Goal: Task Accomplishment & Management: Use online tool/utility

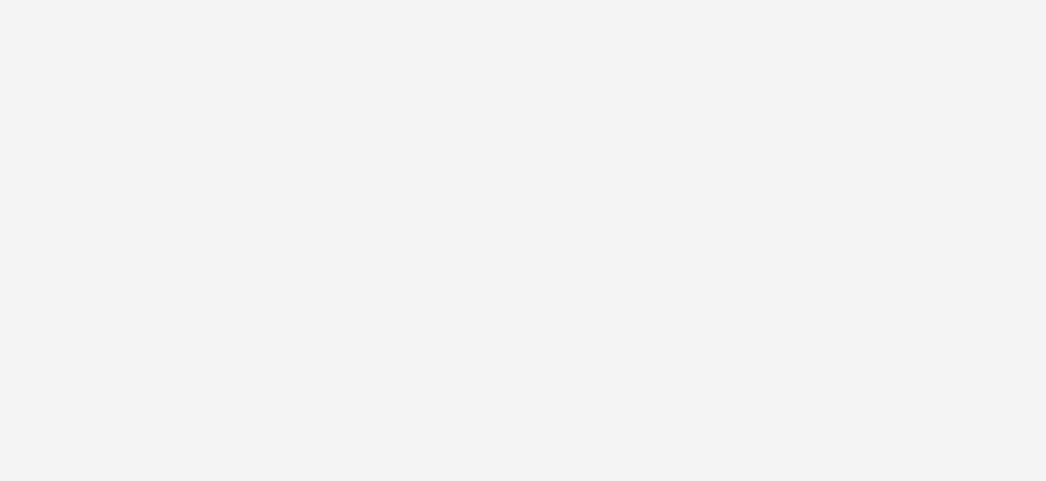
select select "11a7df10-284f-415c-b52a-427acf4c31ae"
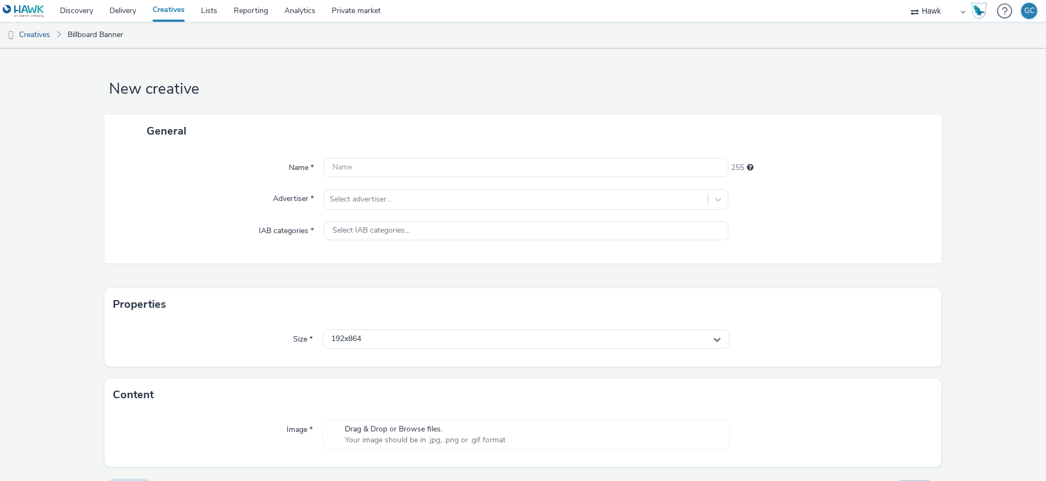
scroll to position [27, 0]
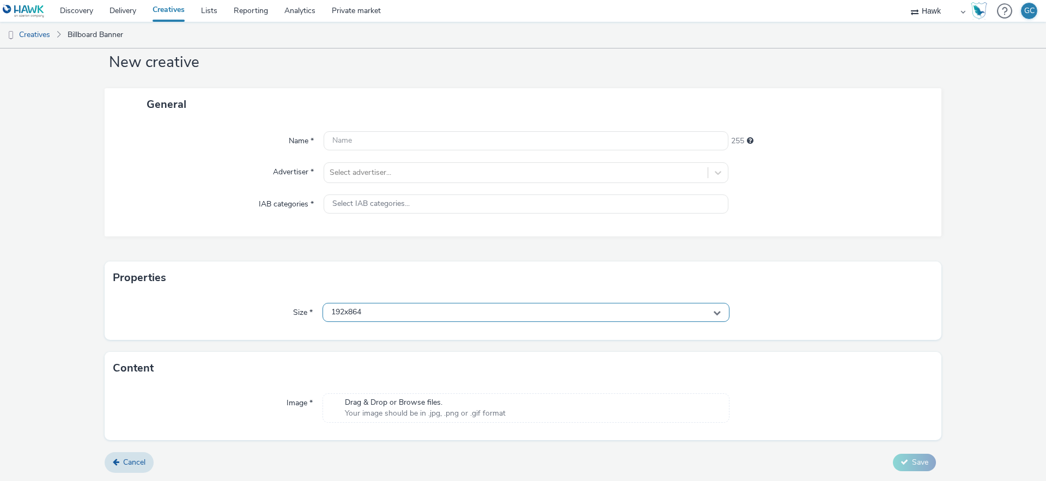
click at [652, 308] on div "192x864" at bounding box center [525, 312] width 407 height 19
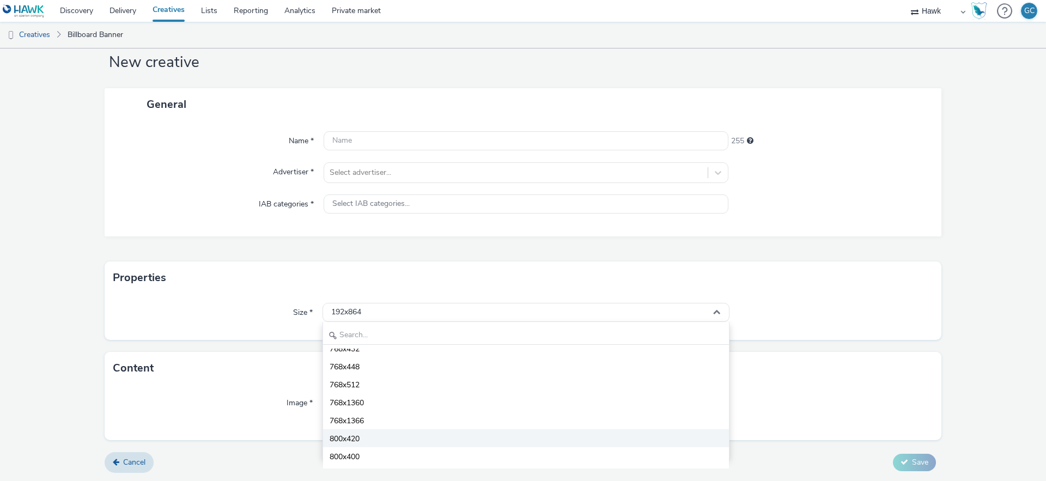
scroll to position [1870, 0]
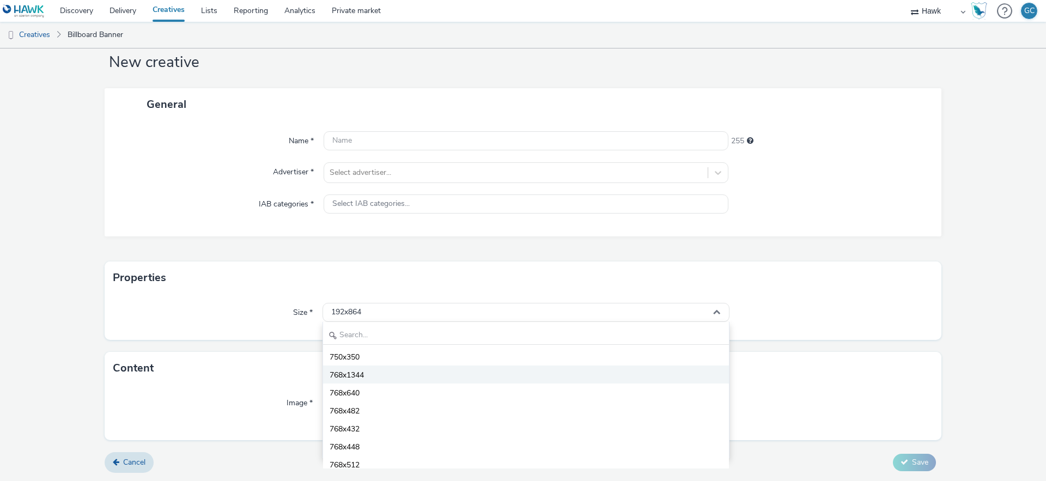
click at [366, 378] on li "768x1344" at bounding box center [526, 374] width 406 height 18
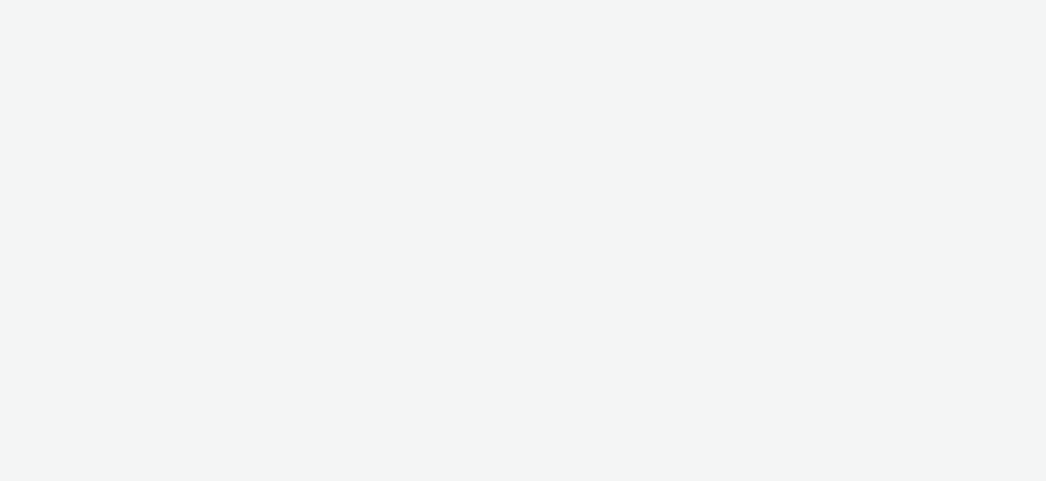
select select "11a7df10-284f-415c-b52a-427acf4c31ae"
select select "ac009755-aa48-4799-8050-7a339a378eb8"
select select "79162ed7-0017-4339-93b0-3399b708648f"
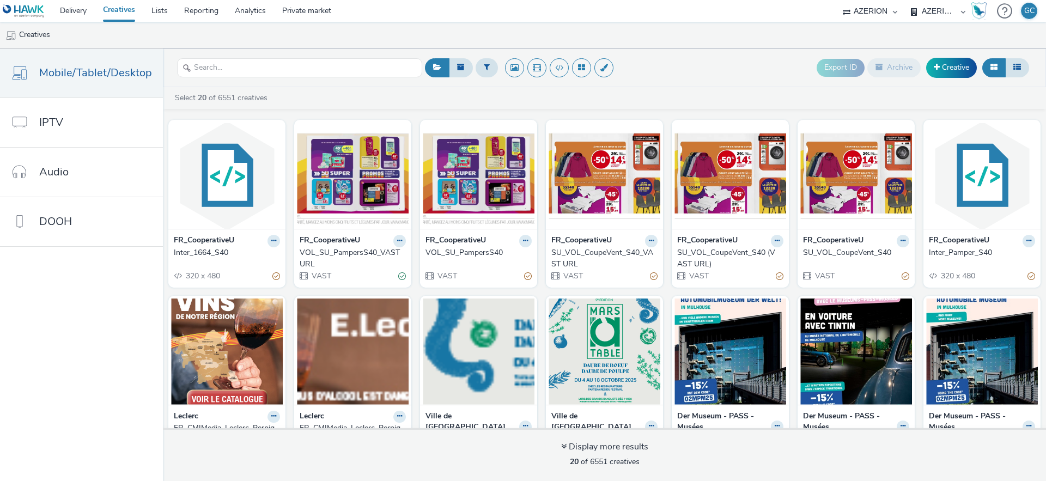
click at [874, 8] on select "AllMatik AZERION AZERION SURVEYS Havas Media France Hawk JCDecaux AS - Malls PB…" at bounding box center [869, 11] width 65 height 22
click at [923, 7] on select "AZERION BEL - ADEXPERTS AZERION FRANCE" at bounding box center [937, 11] width 65 height 22
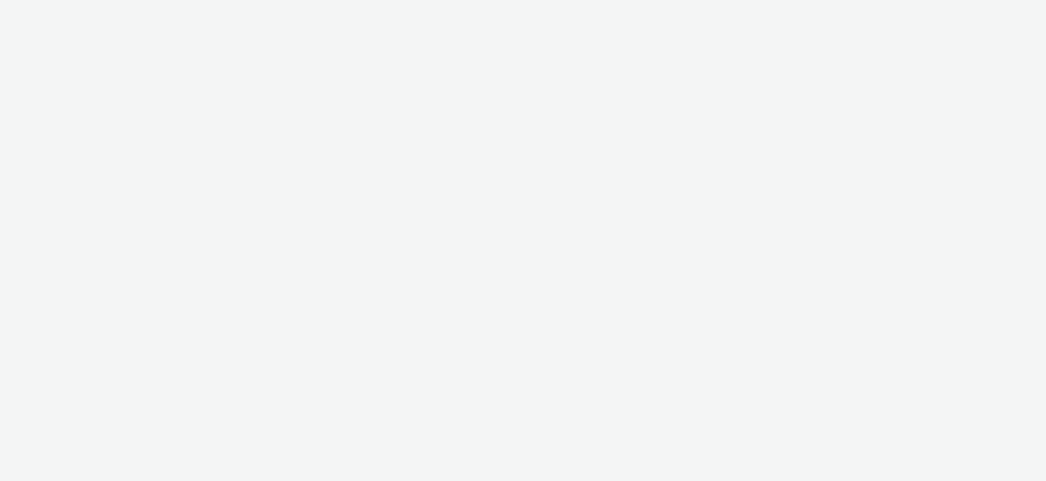
select select "ac009755-aa48-4799-8050-7a339a378eb8"
select select "79162ed7-0017-4339-93b0-3399b708648f"
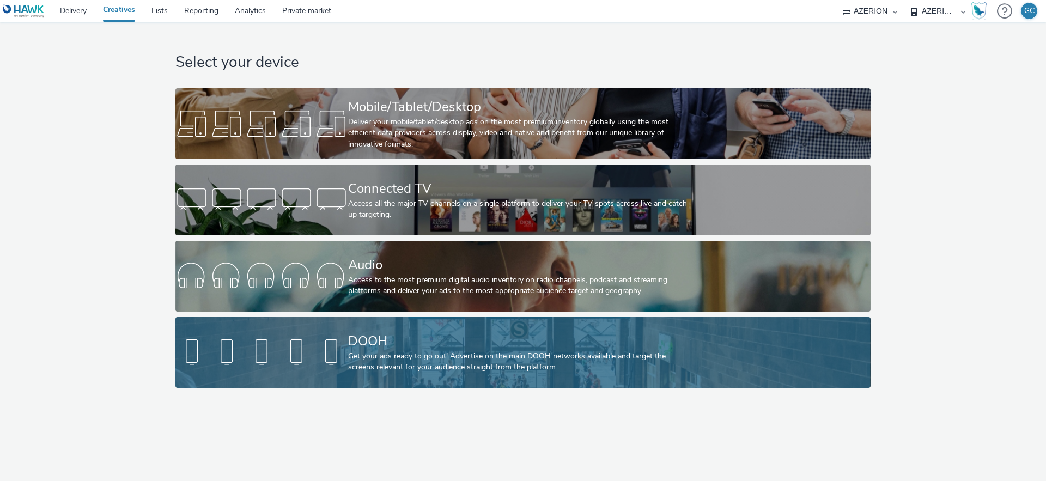
click at [470, 341] on div "DOOH" at bounding box center [520, 341] width 345 height 19
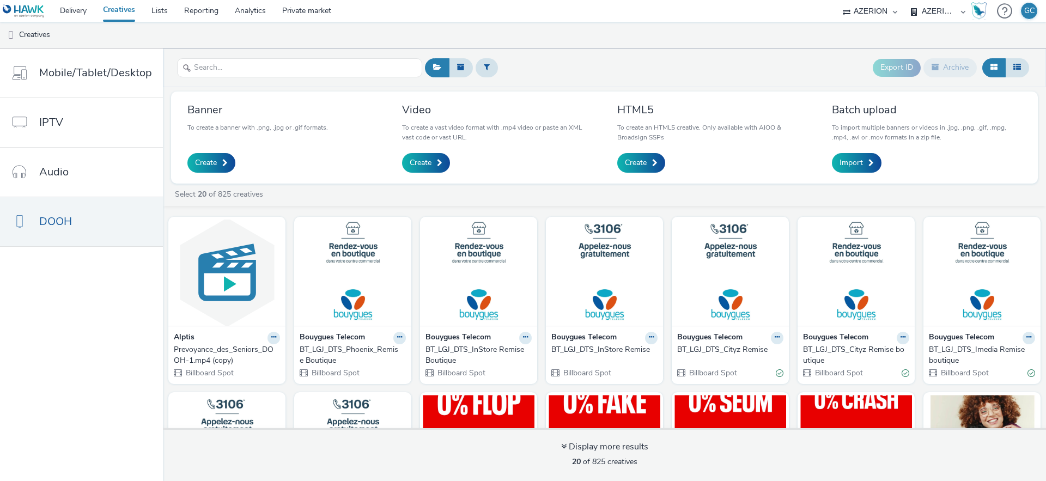
scroll to position [196, 0]
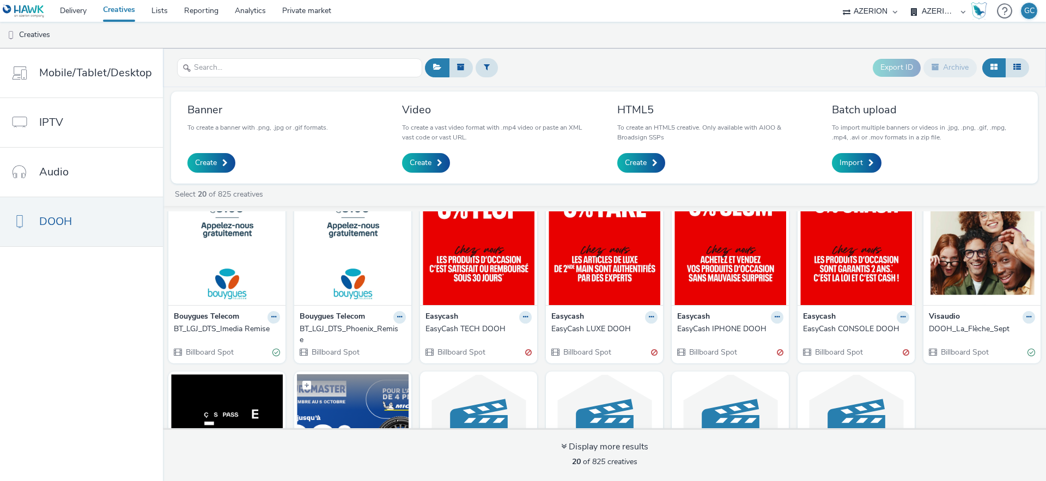
click at [347, 407] on figcaption at bounding box center [353, 391] width 112 height 35
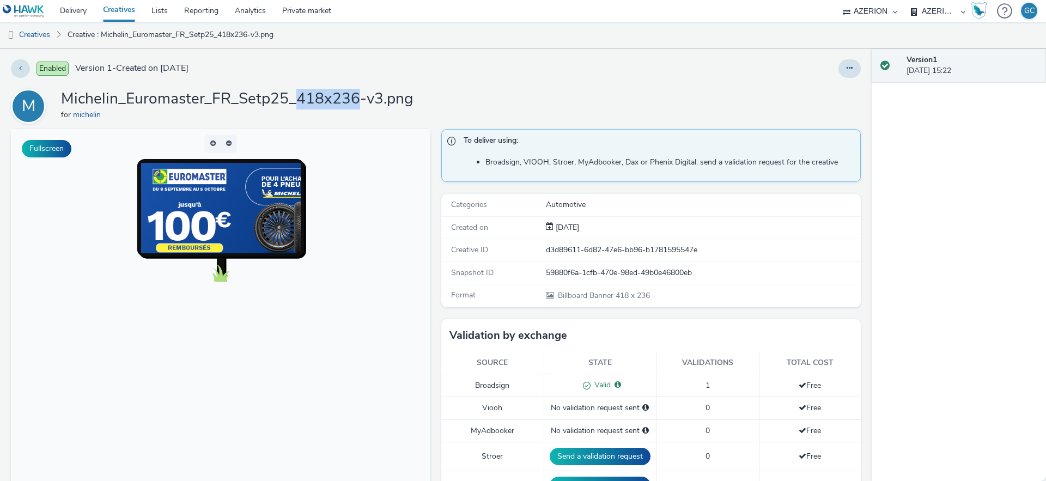
drag, startPoint x: 291, startPoint y: 96, endPoint x: 354, endPoint y: 94, distance: 63.2
click at [354, 94] on h1 "Michelin_Euromaster_FR_Setp25_418x236-v3.png" at bounding box center [237, 99] width 352 height 21
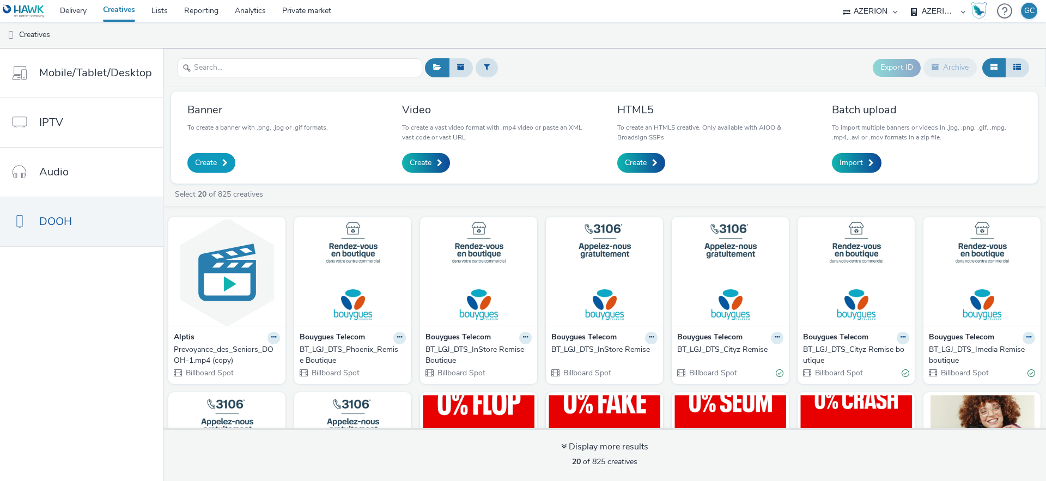
click at [209, 160] on span "Create" at bounding box center [206, 162] width 22 height 11
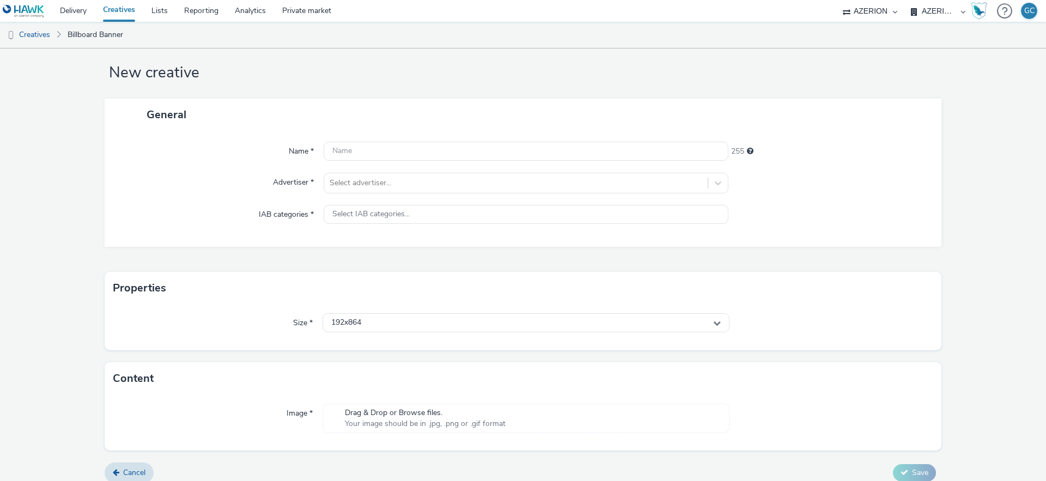
scroll to position [27, 0]
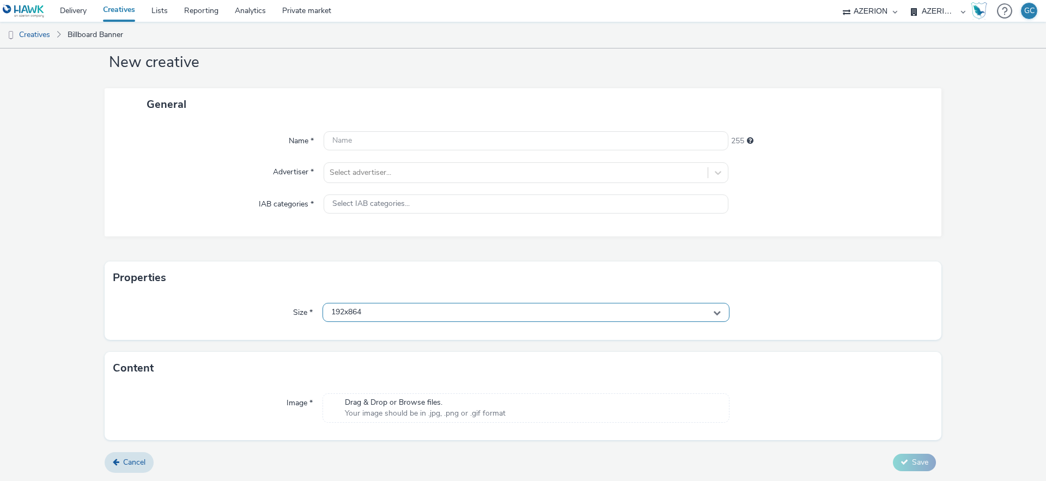
click at [684, 313] on div "192x864" at bounding box center [525, 312] width 407 height 19
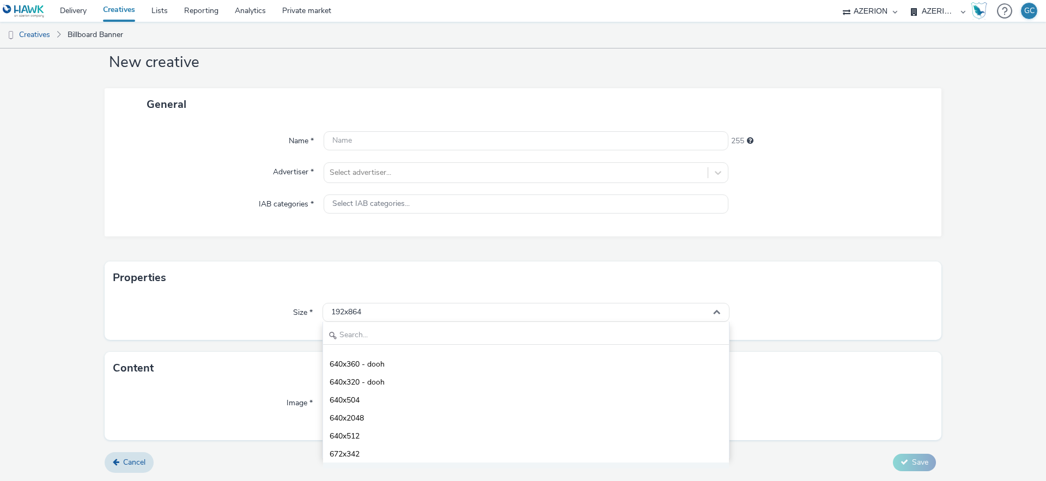
scroll to position [1503, 0]
click at [34, 33] on link "Creatives" at bounding box center [28, 35] width 56 height 26
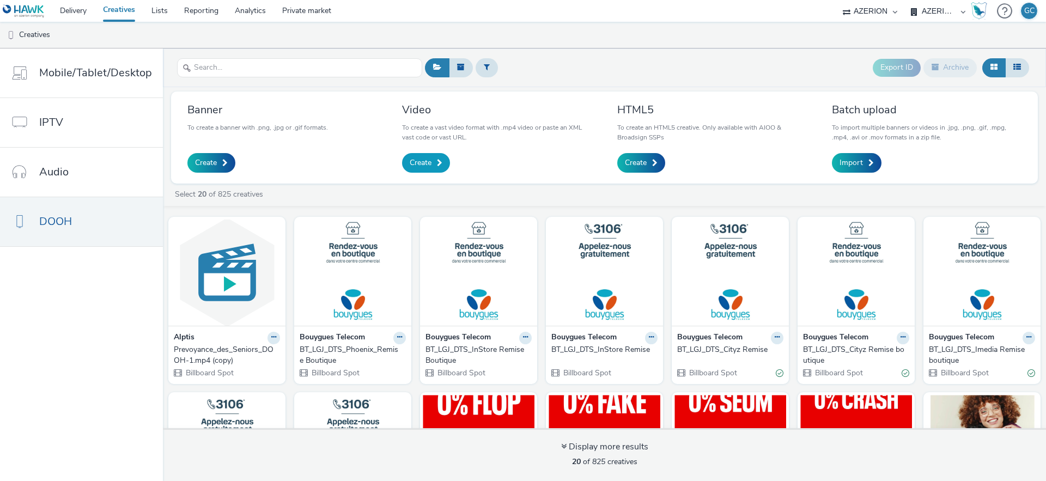
click at [431, 165] on link "Create" at bounding box center [426, 163] width 48 height 20
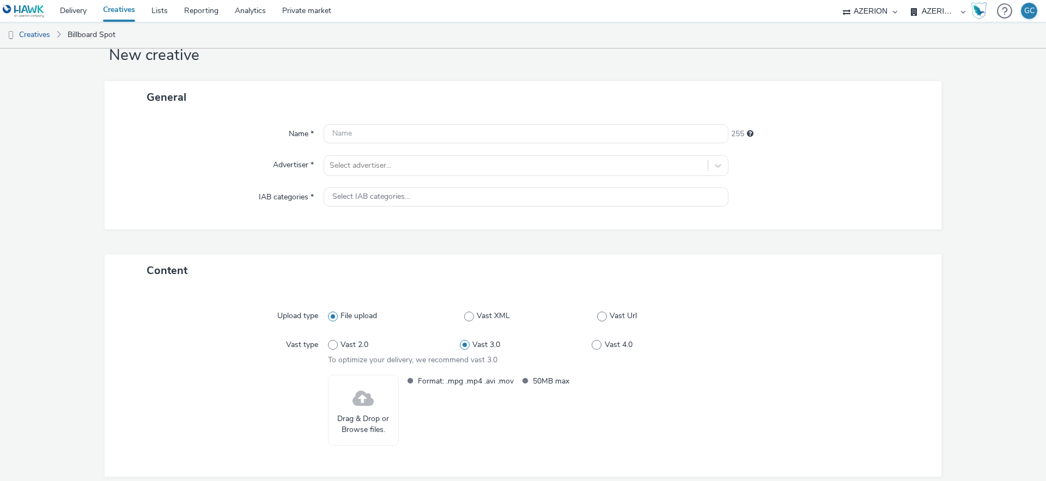
scroll to position [82, 0]
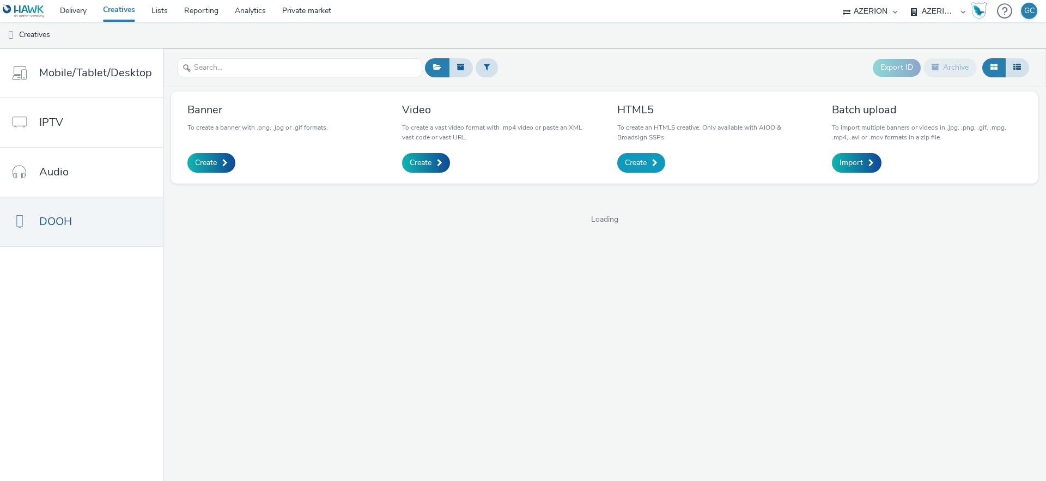
click at [648, 164] on link "Create" at bounding box center [641, 163] width 48 height 20
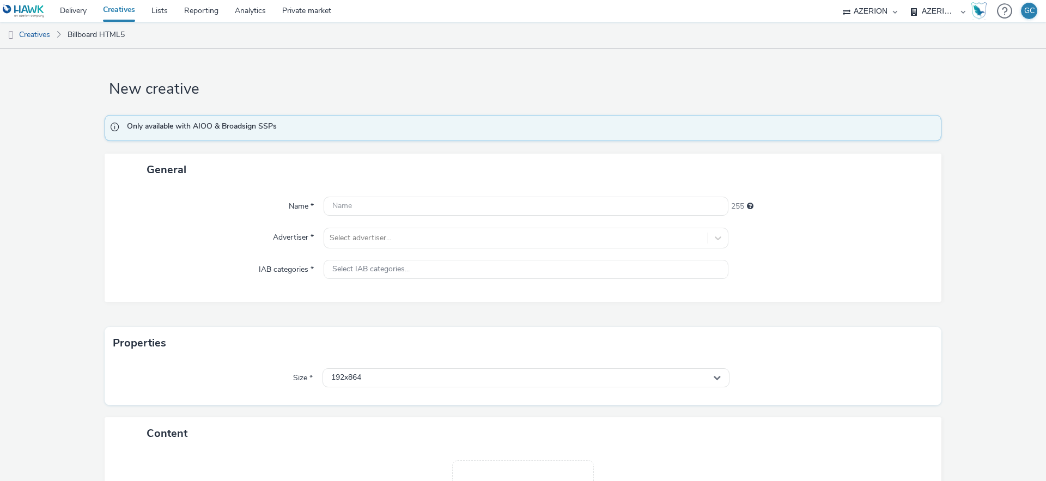
click at [412, 390] on div "Size * 192x864" at bounding box center [523, 382] width 837 height 46
click at [419, 379] on div "192x864" at bounding box center [525, 377] width 407 height 19
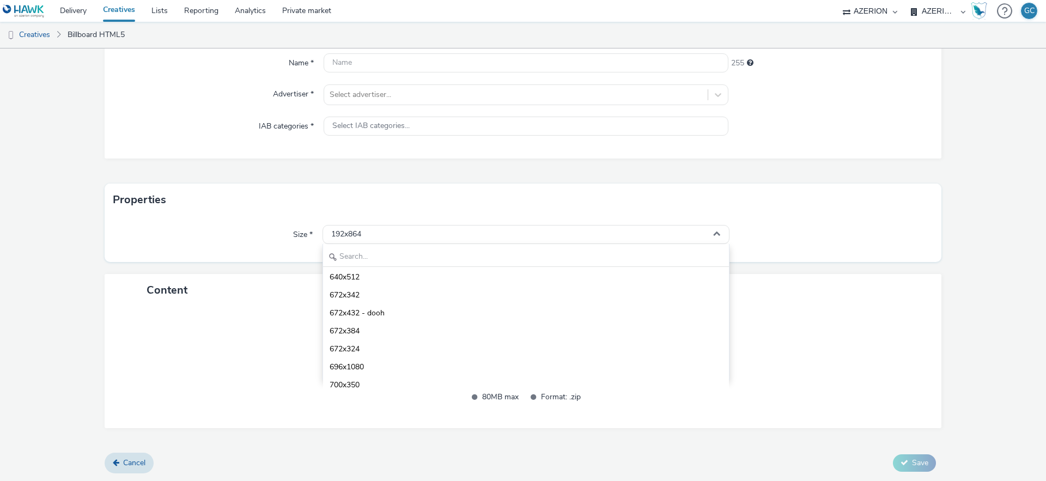
scroll to position [1699, 0]
click at [22, 30] on link "Creatives" at bounding box center [28, 35] width 56 height 26
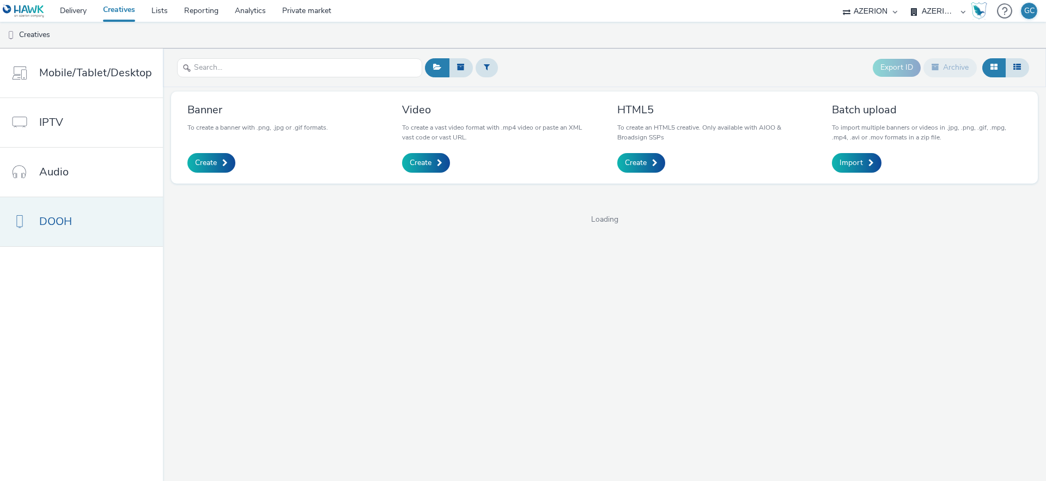
click at [61, 221] on span "DOOH" at bounding box center [55, 221] width 33 height 16
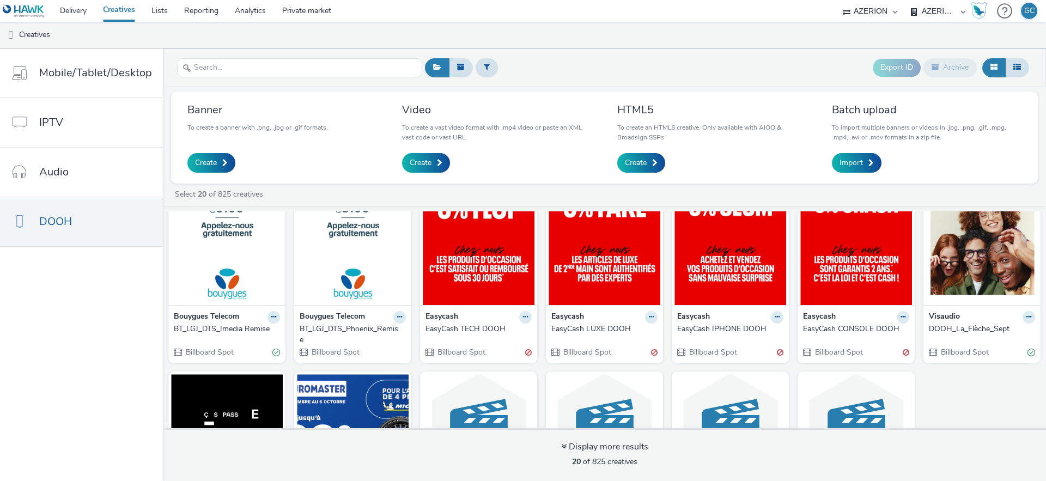
scroll to position [312, 0]
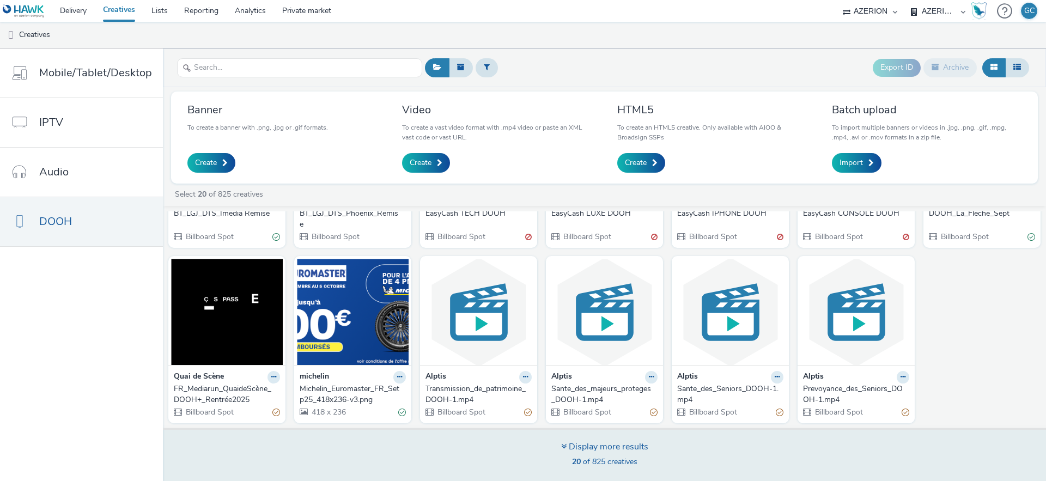
click at [590, 443] on div "Display more results" at bounding box center [604, 447] width 87 height 13
click at [590, 448] on div "Display more results" at bounding box center [604, 447] width 87 height 13
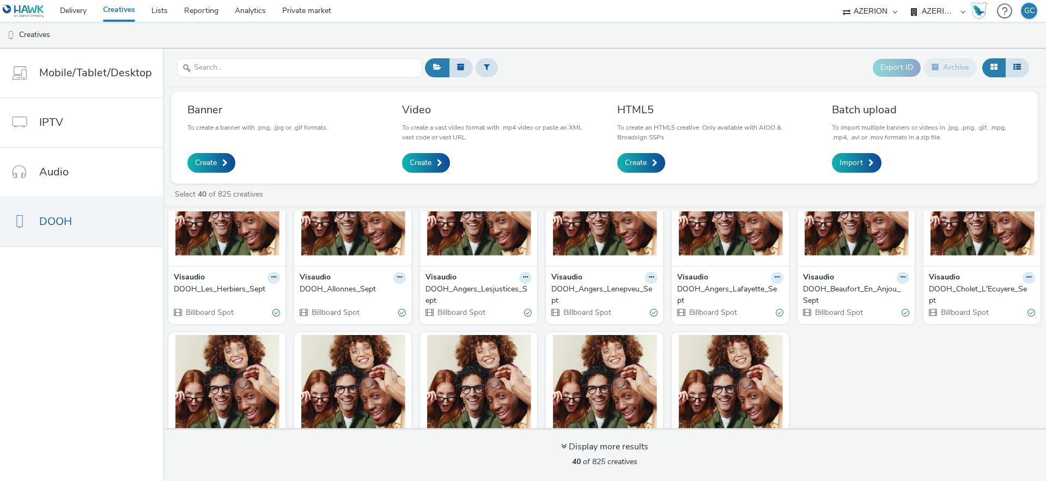
scroll to position [838, 0]
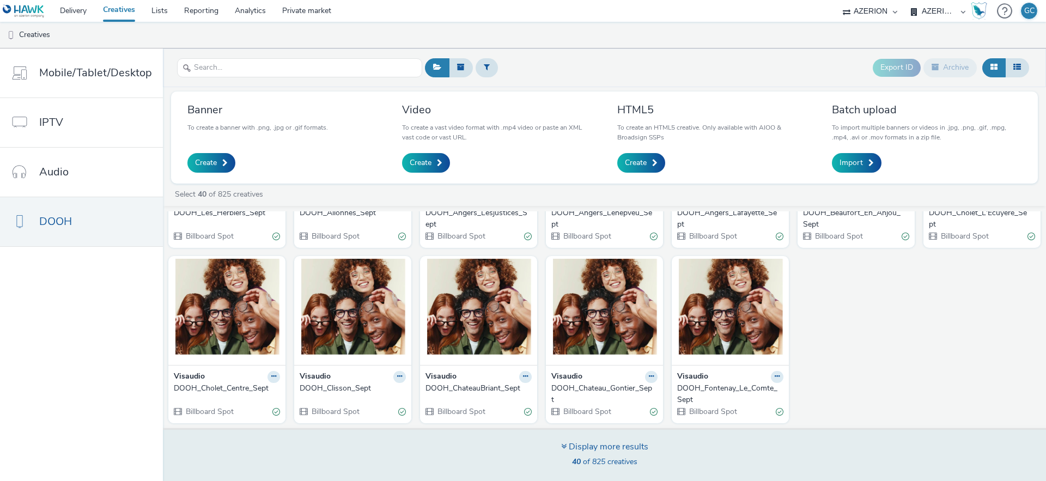
click at [603, 445] on div "Display more results" at bounding box center [604, 447] width 87 height 13
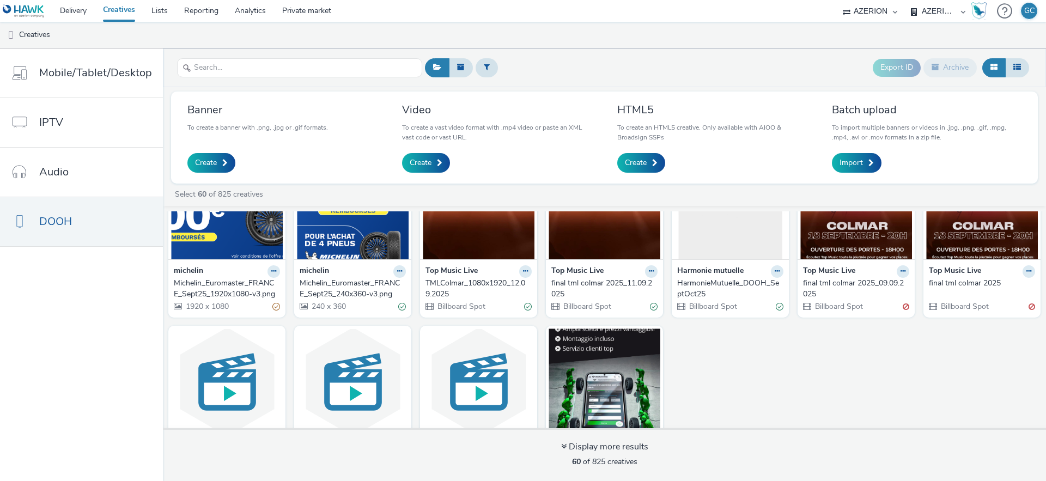
scroll to position [1296, 0]
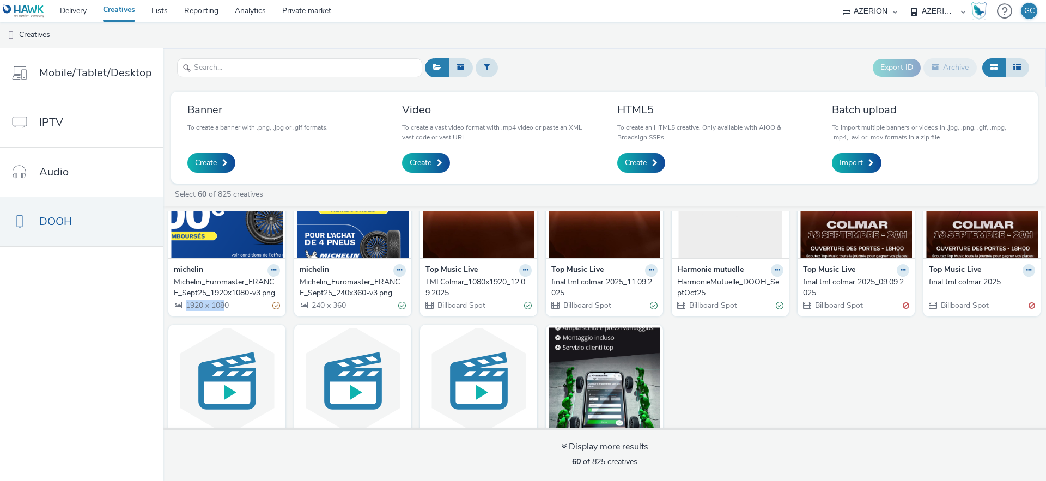
drag, startPoint x: 184, startPoint y: 328, endPoint x: 223, endPoint y: 332, distance: 40.0
click at [223, 310] on span "1920 x 1080" at bounding box center [207, 305] width 44 height 10
drag, startPoint x: 310, startPoint y: 331, endPoint x: 343, endPoint y: 328, distance: 32.8
click at [343, 310] on span "240 x 360" at bounding box center [327, 305] width 35 height 10
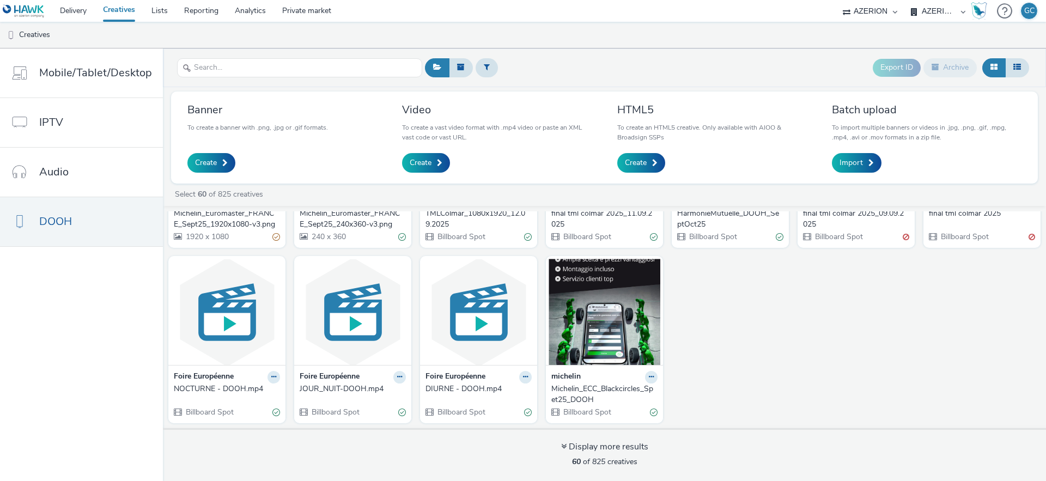
scroll to position [1387, 0]
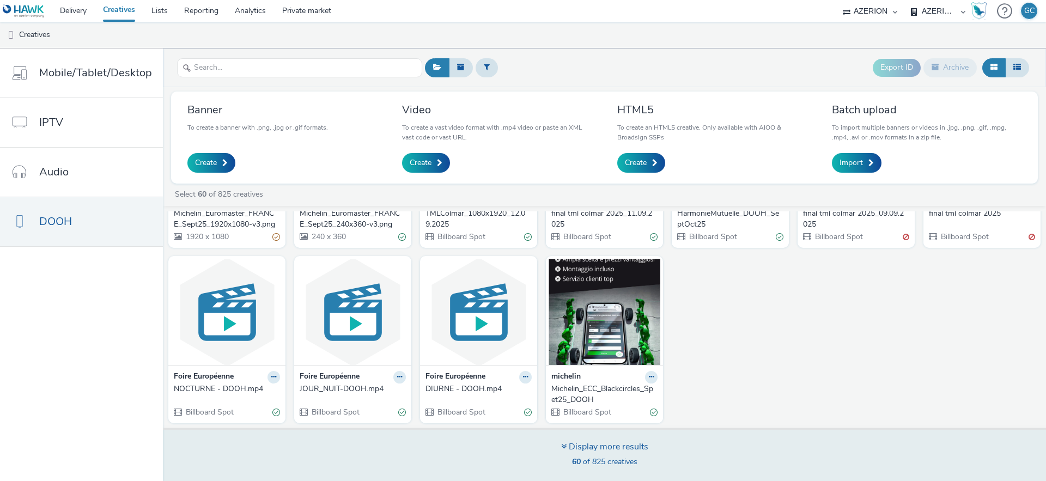
click at [628, 449] on div "Display more results" at bounding box center [604, 447] width 87 height 13
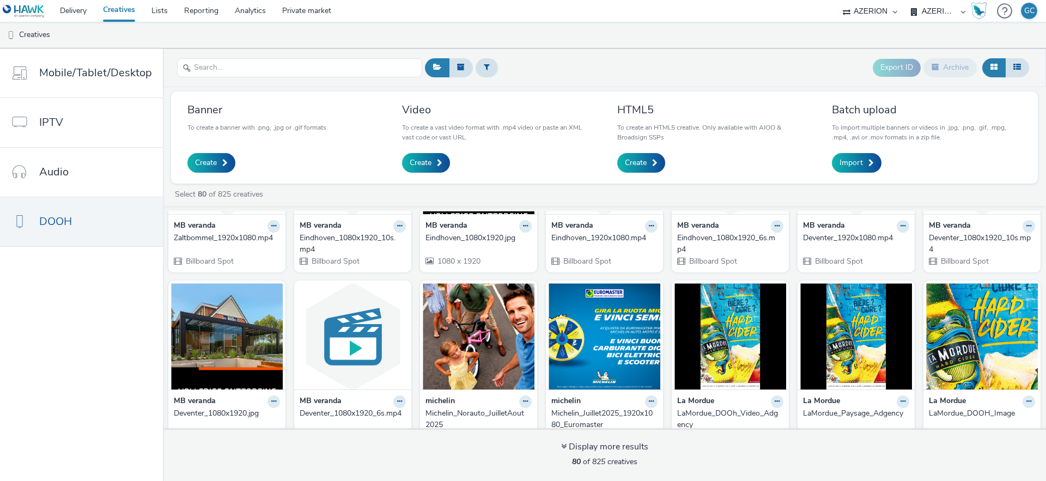
scroll to position [1779, 0]
